Goal: Find specific page/section: Find specific page/section

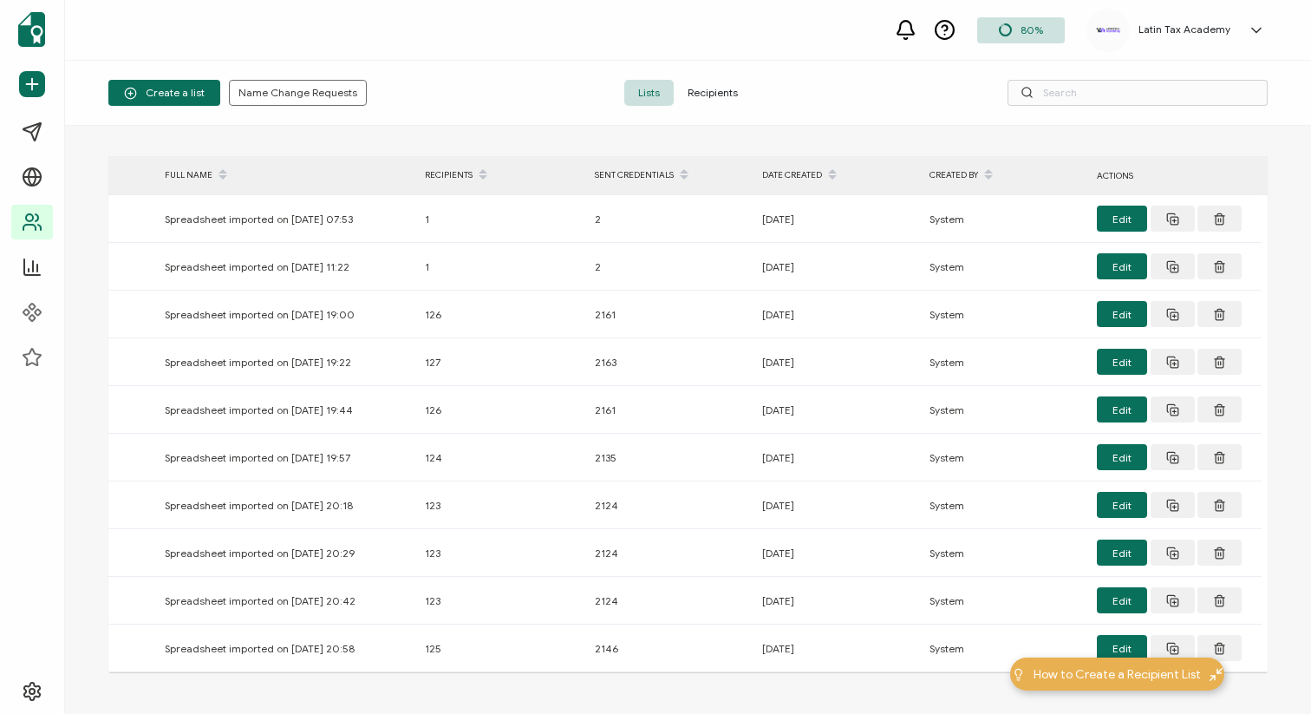
click at [835, 173] on icon at bounding box center [832, 169] width 9 height 9
click at [834, 178] on icon at bounding box center [832, 179] width 9 height 9
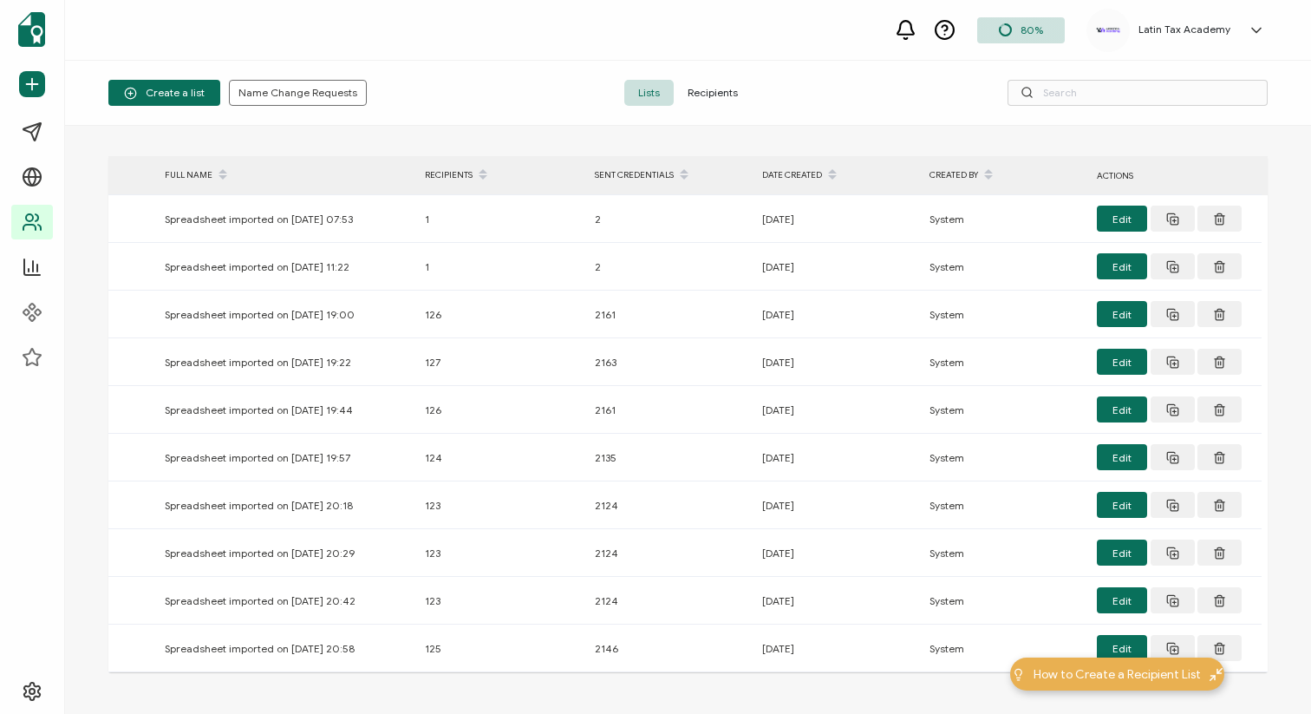
click at [727, 85] on span "Recipients" at bounding box center [713, 93] width 78 height 26
